Goal: Find contact information: Find contact information

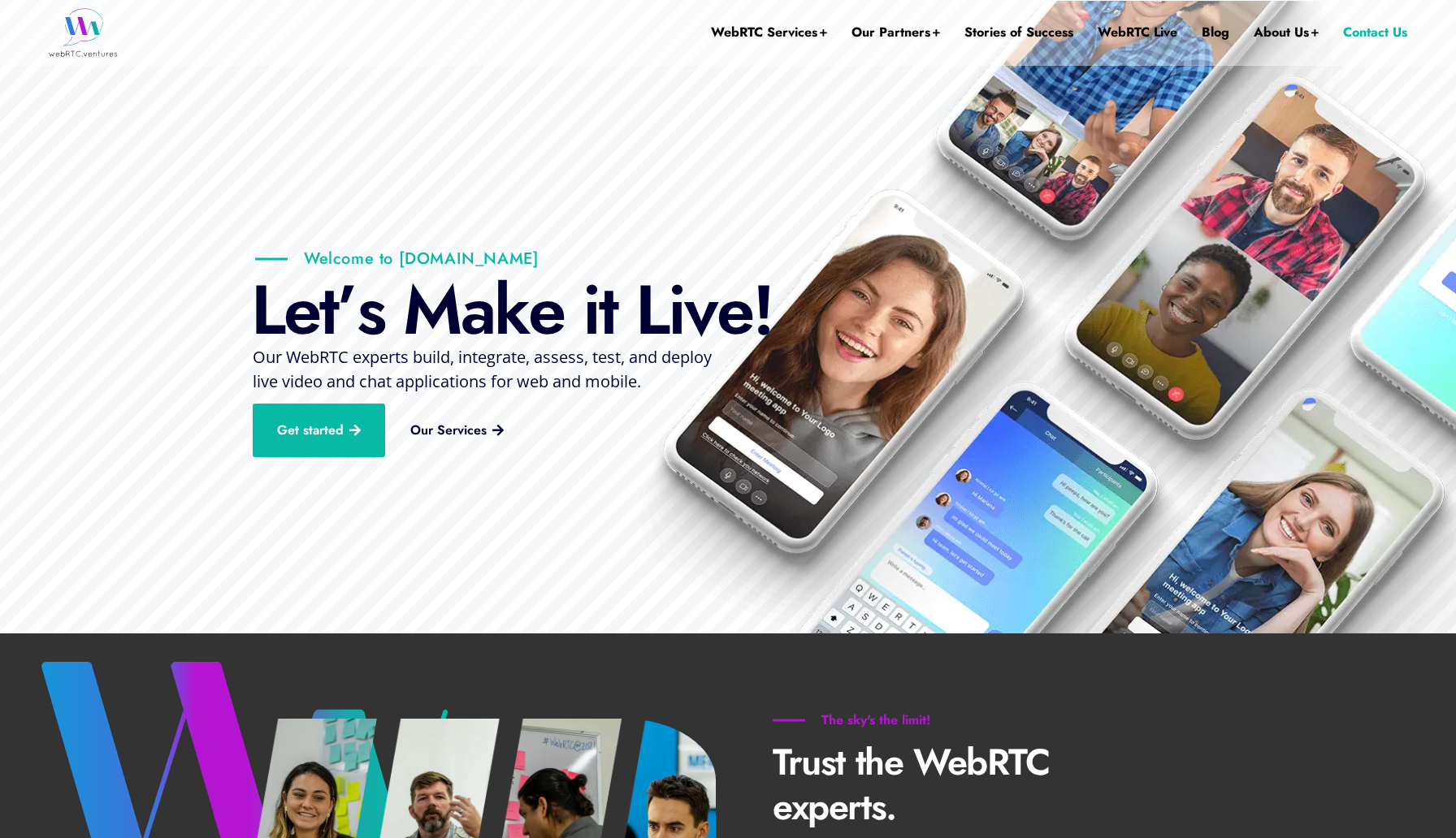
click at [1369, 37] on link "Contact Us" at bounding box center [1375, 32] width 64 height 65
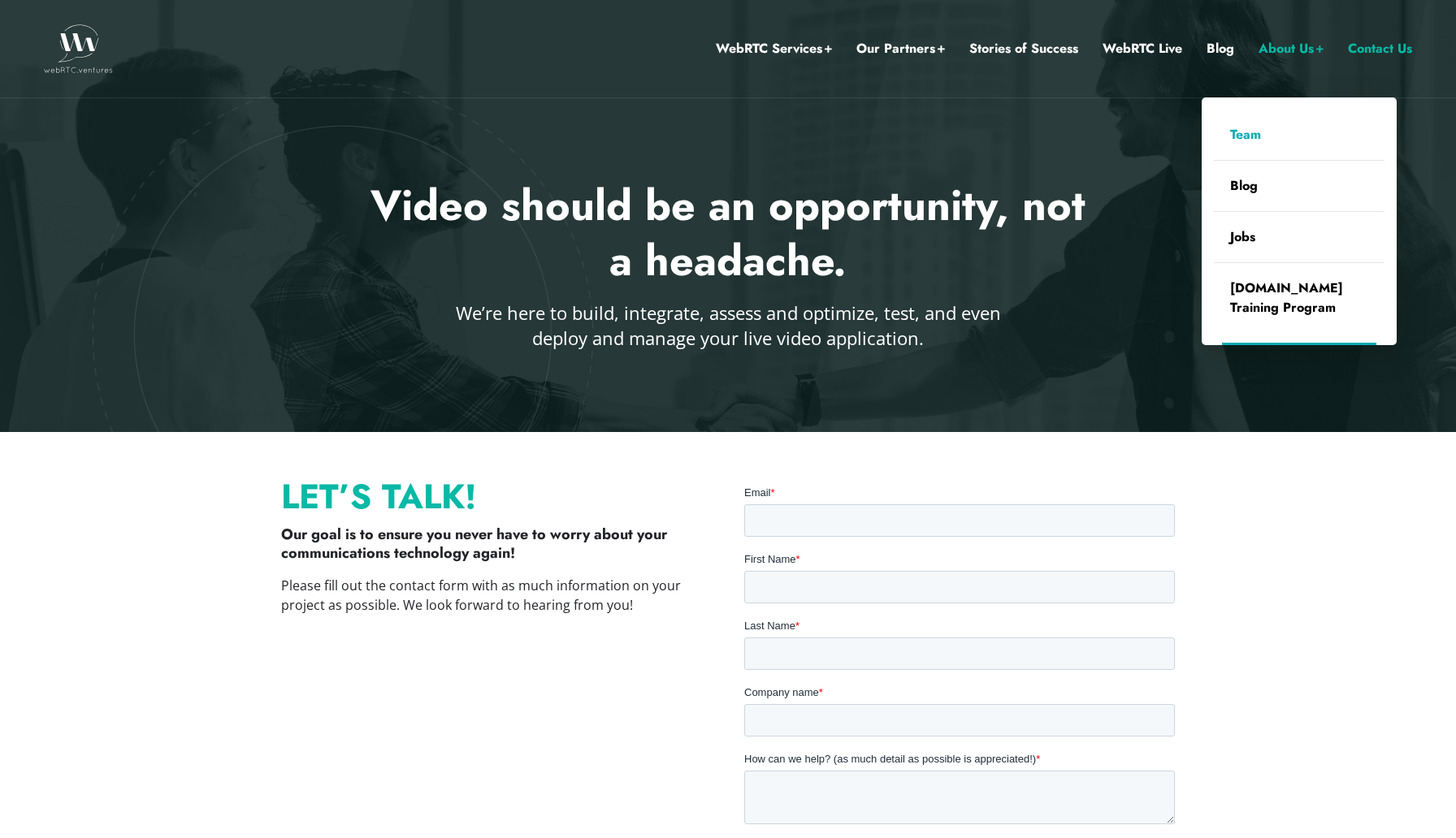
click at [1249, 132] on link "Team" at bounding box center [1299, 134] width 170 height 50
